Goal: Task Accomplishment & Management: Manage account settings

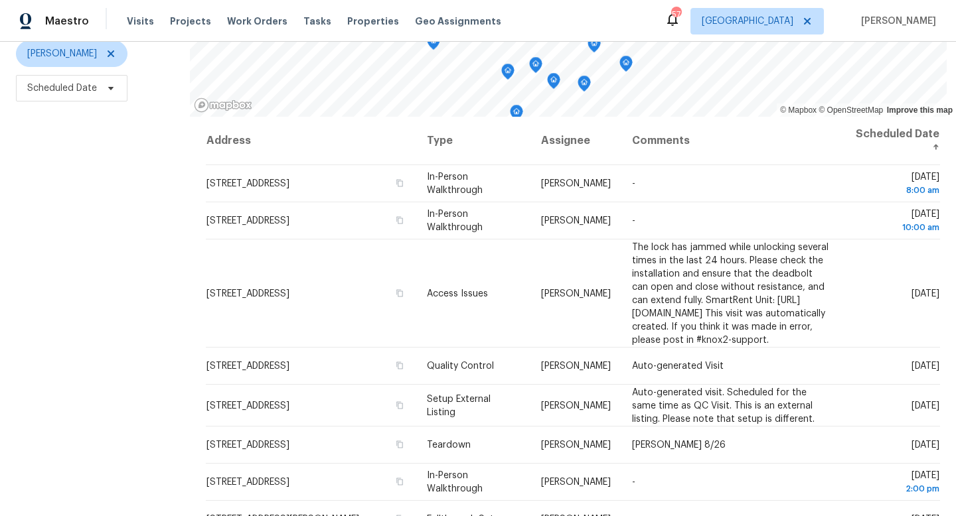
scroll to position [165, 0]
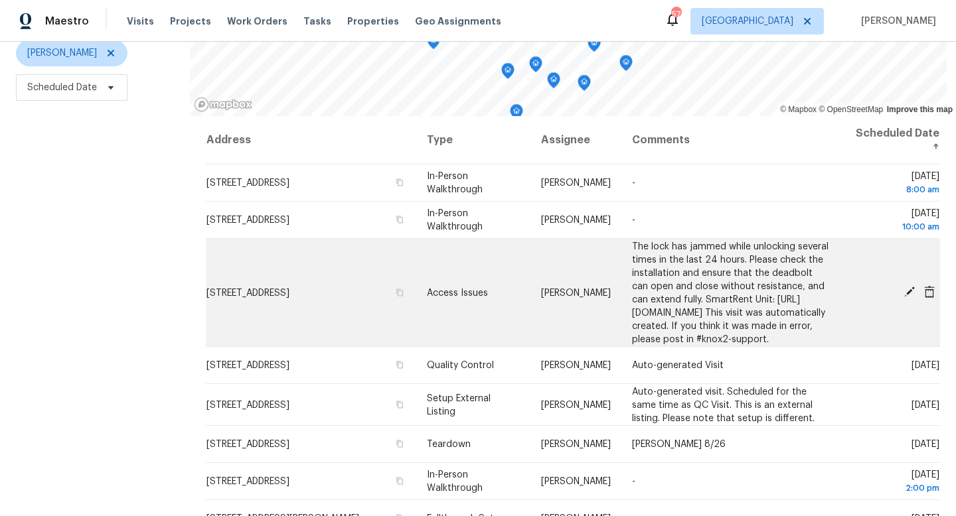
click at [909, 297] on icon at bounding box center [909, 292] width 11 height 11
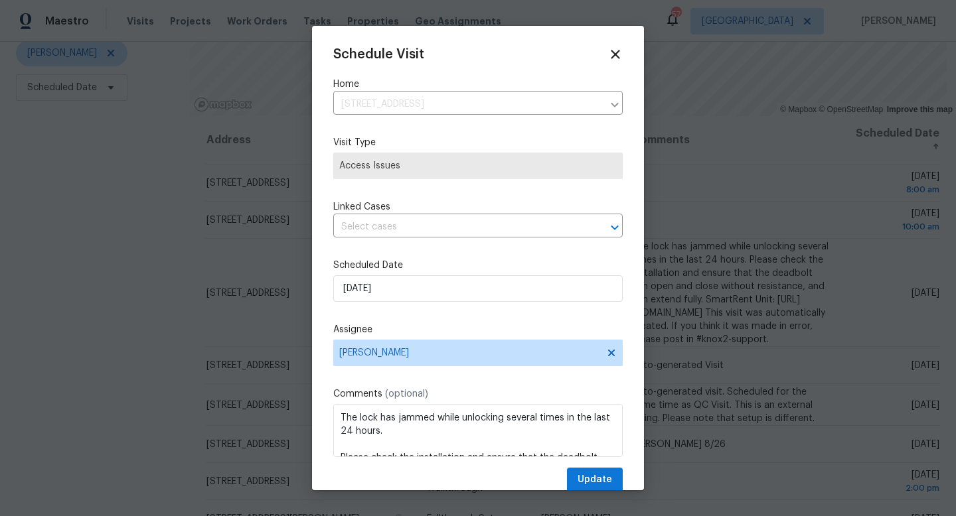
click at [410, 241] on div "Schedule Visit Home [STREET_ADDRESS] ​ Visit Type Access Issues Linked Cases ​ …" at bounding box center [477, 269] width 289 height 445
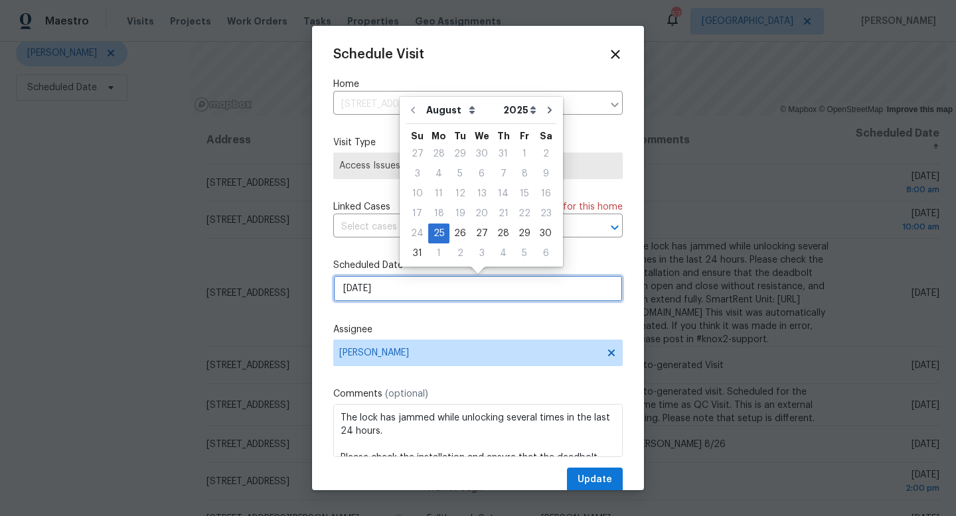
click at [400, 279] on input "8/25/2025" at bounding box center [477, 288] width 289 height 27
click at [398, 290] on input "8/25/2025" at bounding box center [477, 288] width 289 height 27
click at [455, 235] on div "26" at bounding box center [459, 233] width 21 height 19
type input "8/26/2025"
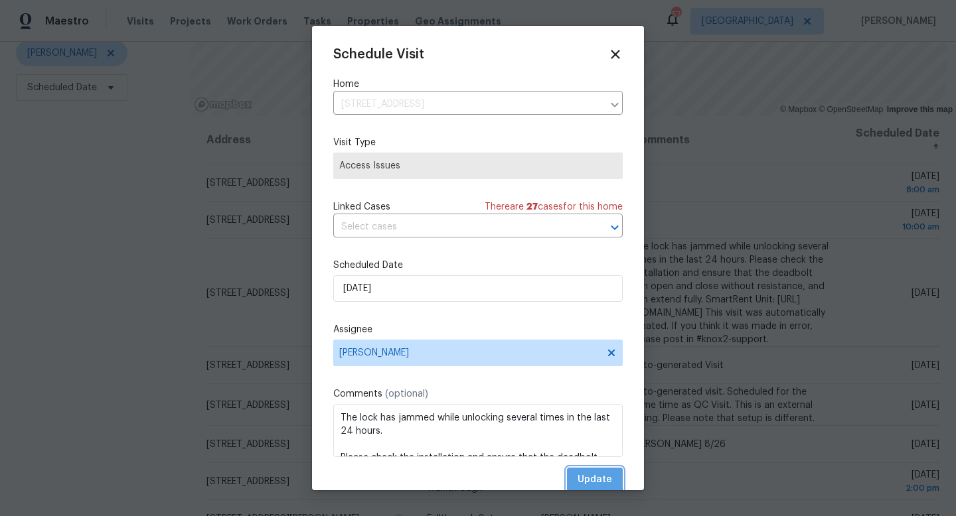
click at [589, 479] on span "Update" at bounding box center [594, 480] width 35 height 17
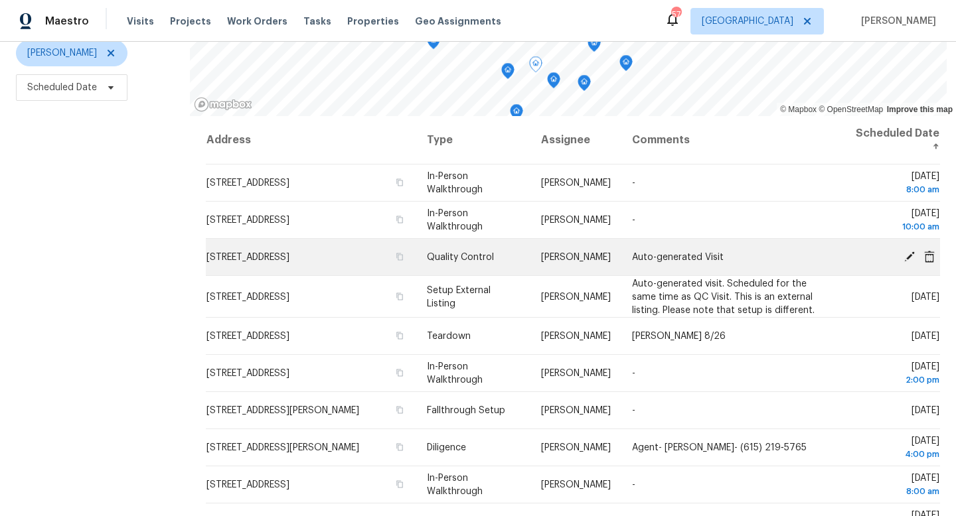
click at [906, 256] on icon at bounding box center [909, 256] width 12 height 12
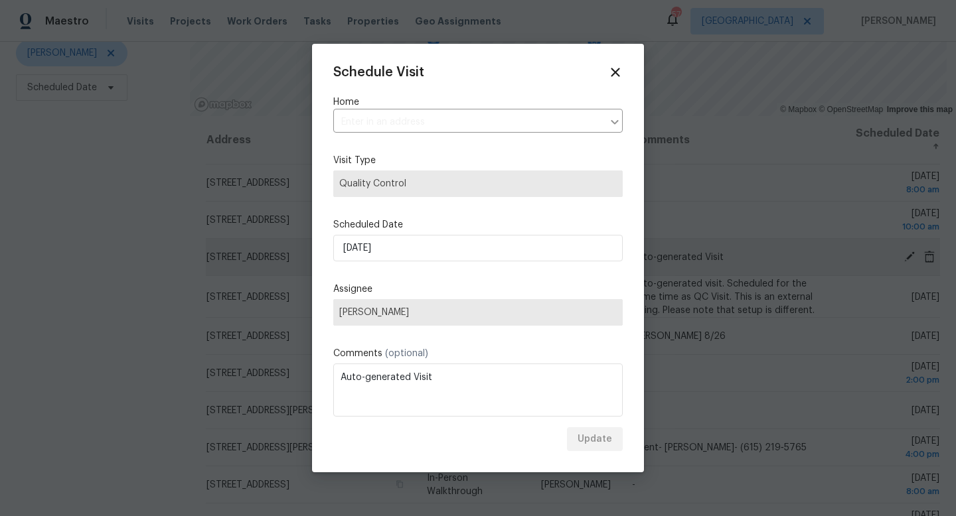
type input "4264 San Simeon Ln, Fort Worth, TX 76179"
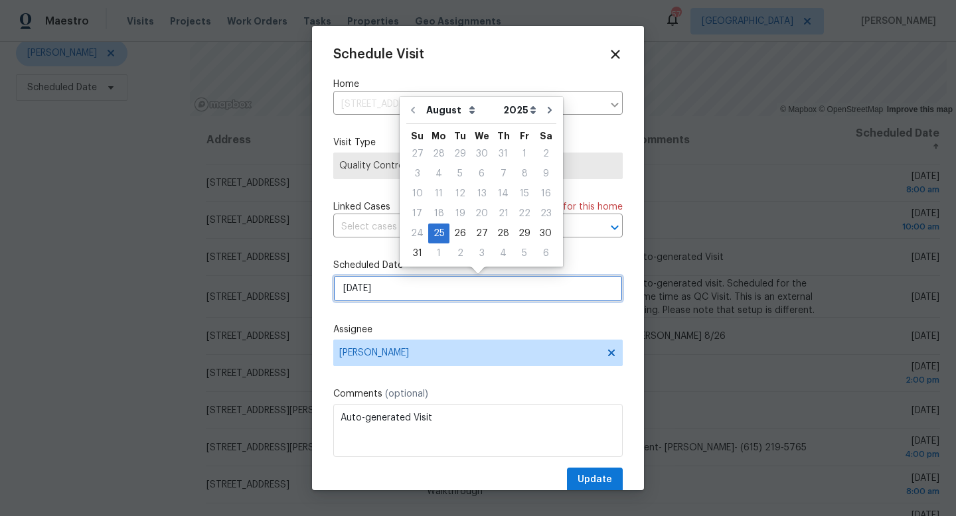
click at [395, 285] on input "8/25/2025" at bounding box center [477, 288] width 289 height 27
click at [453, 230] on div "26" at bounding box center [459, 233] width 21 height 19
type input "8/26/2025"
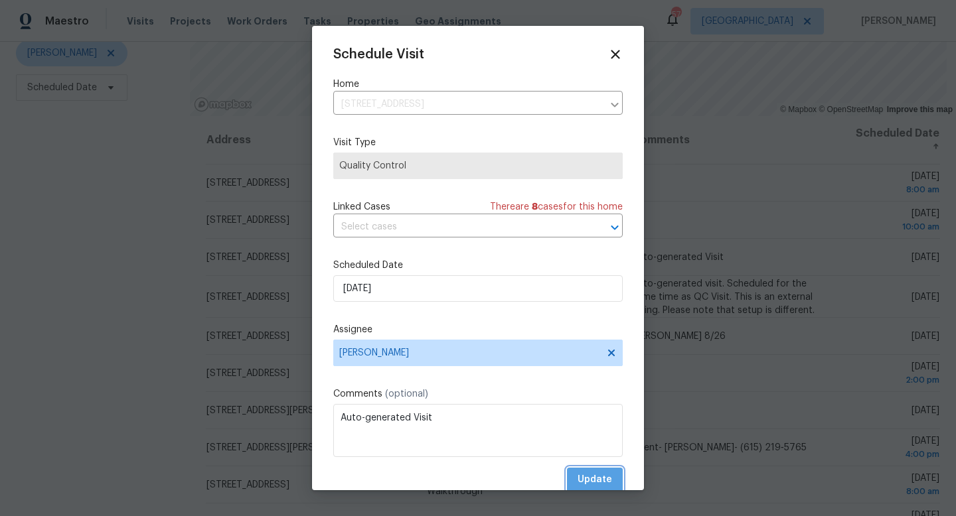
click at [589, 485] on span "Update" at bounding box center [594, 480] width 35 height 17
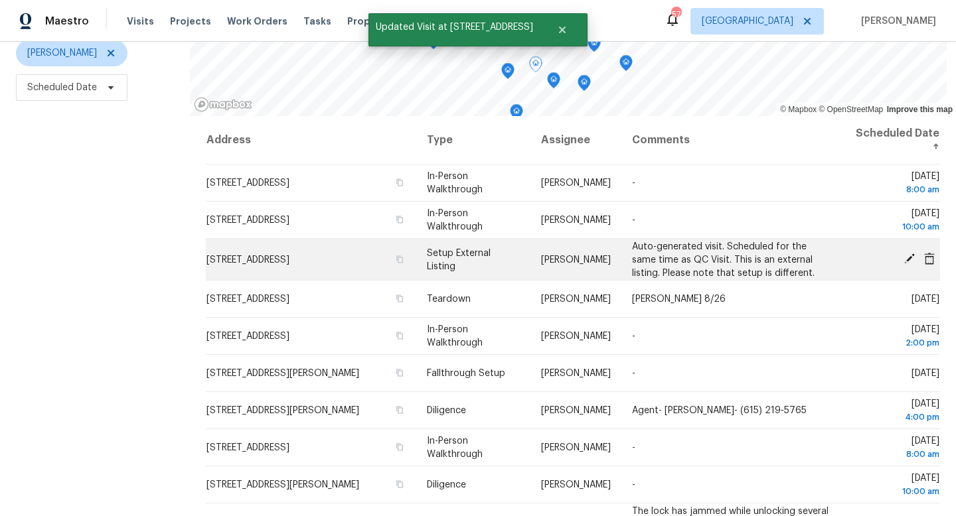
click at [907, 254] on icon at bounding box center [909, 259] width 12 height 12
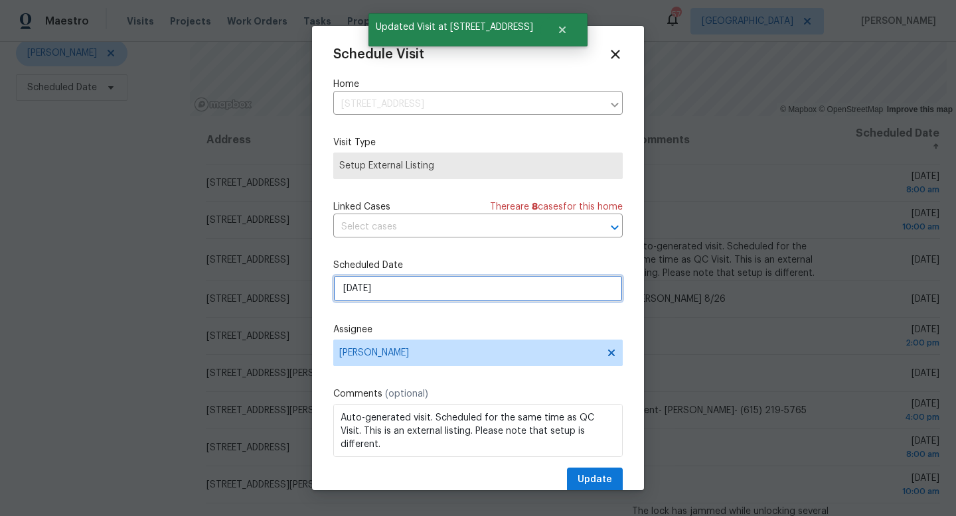
click at [393, 301] on input "8/25/2025" at bounding box center [477, 288] width 289 height 27
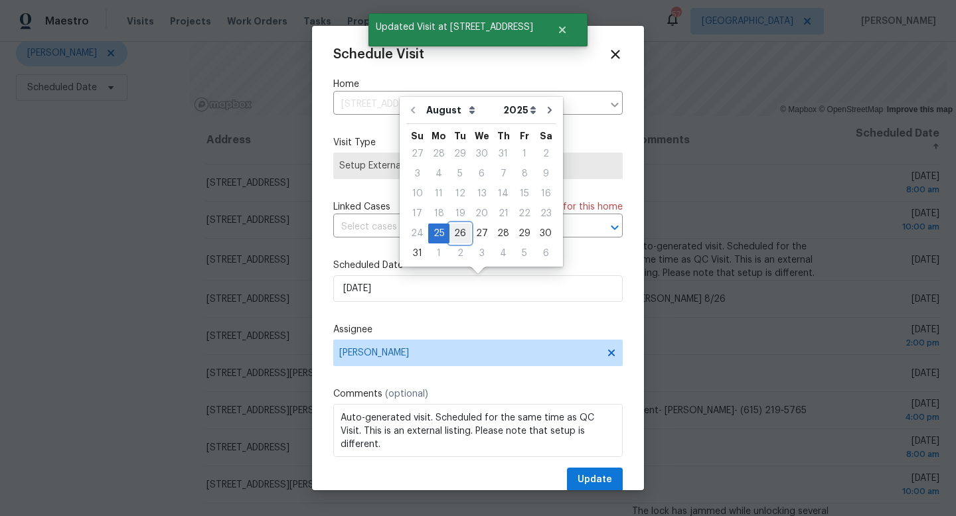
click at [455, 232] on div "26" at bounding box center [459, 233] width 21 height 19
type input "8/26/2025"
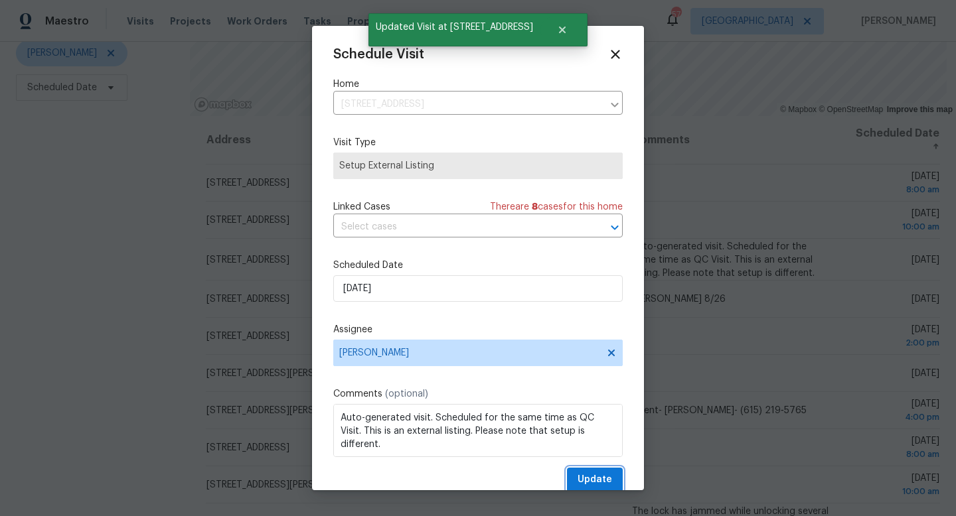
click at [588, 487] on span "Update" at bounding box center [594, 480] width 35 height 17
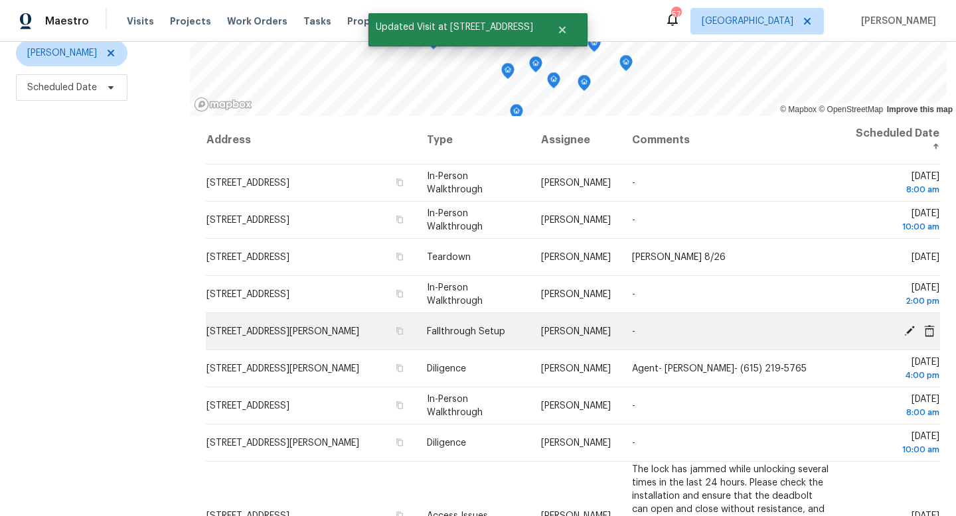
click at [905, 327] on icon at bounding box center [909, 331] width 12 height 12
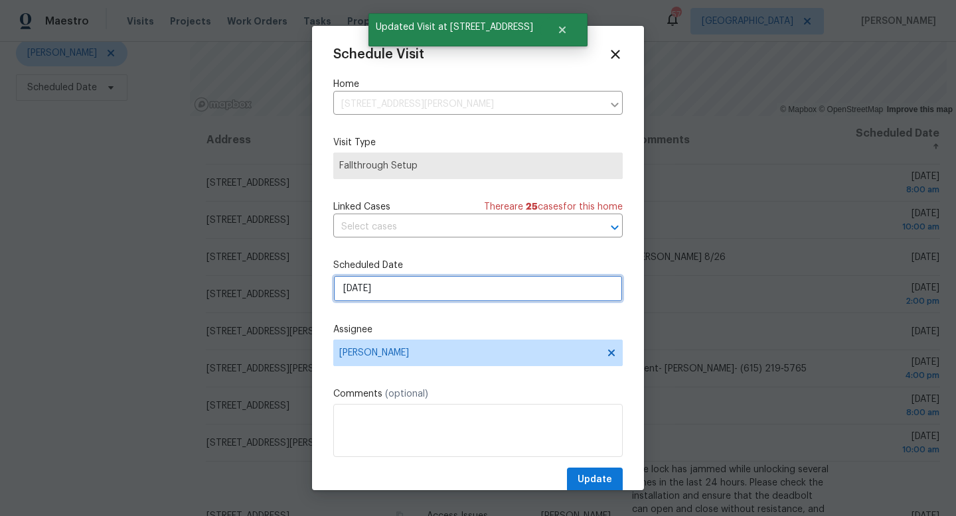
click at [422, 289] on input "8/25/2025" at bounding box center [477, 288] width 289 height 27
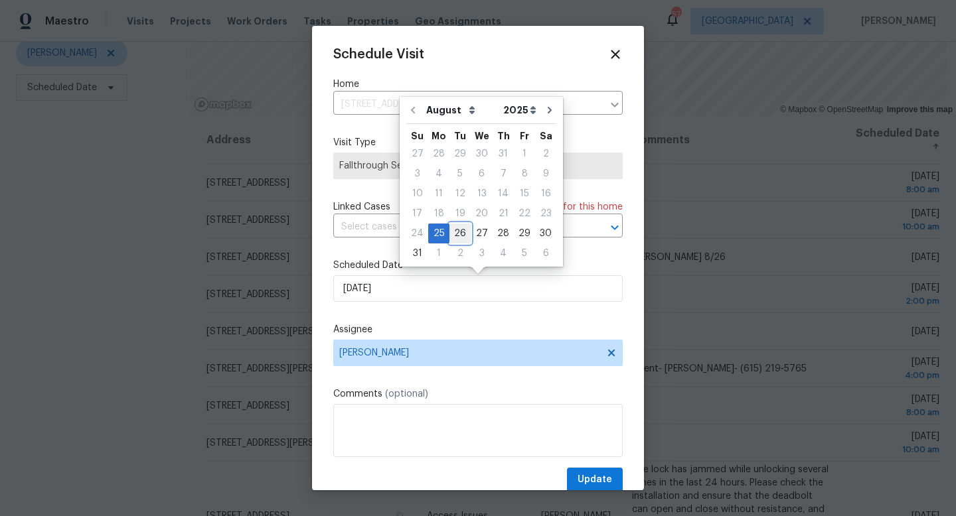
click at [454, 229] on div "26" at bounding box center [459, 233] width 21 height 19
type input "8/26/2025"
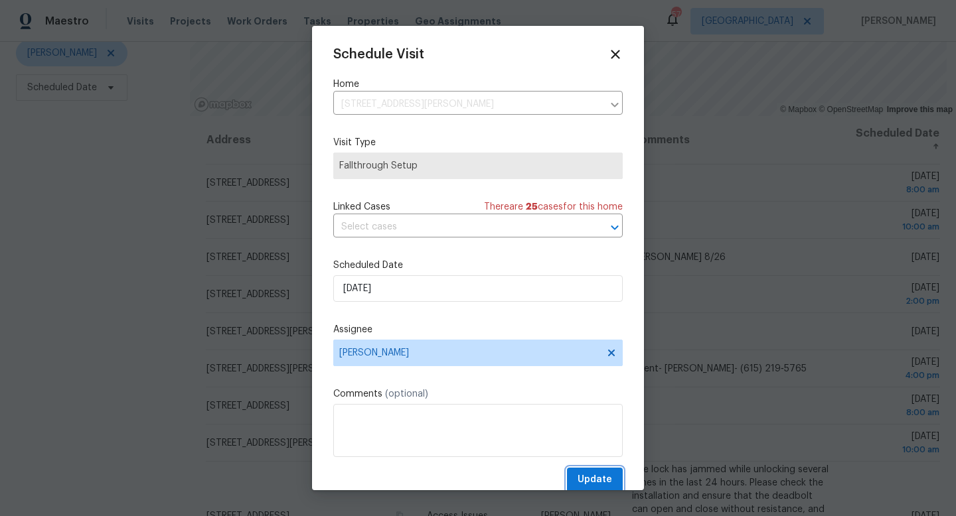
click at [582, 474] on span "Update" at bounding box center [594, 480] width 35 height 17
